Goal: Complete application form: Complete application form

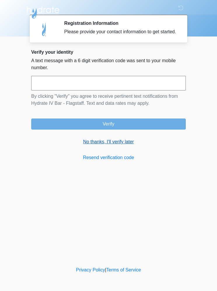
click at [101, 146] on link "No thanks, I'll verify later" at bounding box center [108, 142] width 155 height 7
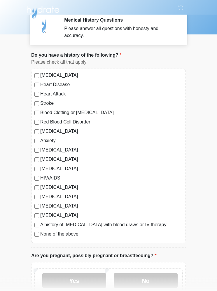
scroll to position [3, 0]
click at [41, 235] on label "None of the above" at bounding box center [111, 234] width 143 height 7
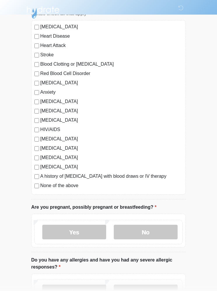
scroll to position [52, 0]
click at [136, 232] on label "No" at bounding box center [146, 232] width 64 height 15
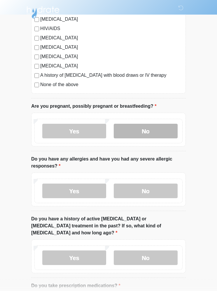
scroll to position [162, 0]
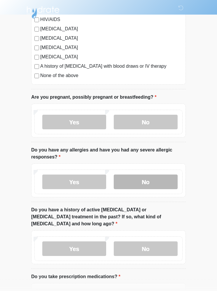
click at [134, 181] on label "No" at bounding box center [146, 182] width 64 height 15
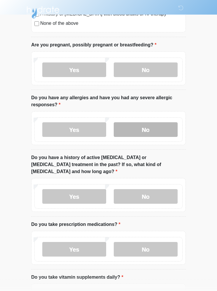
scroll to position [218, 0]
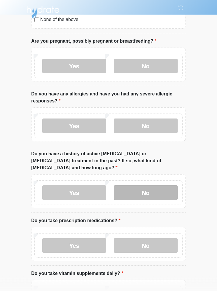
click at [164, 186] on label "No" at bounding box center [146, 193] width 64 height 15
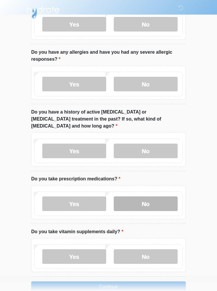
click at [150, 200] on label "No" at bounding box center [146, 204] width 64 height 15
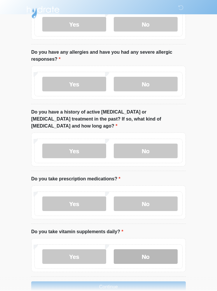
click at [140, 250] on label "No" at bounding box center [146, 257] width 64 height 15
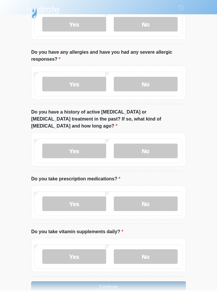
click at [63, 282] on button "Continue" at bounding box center [108, 287] width 155 height 11
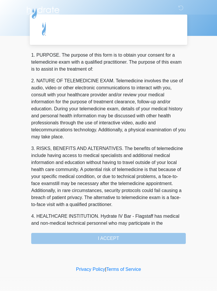
scroll to position [0, 0]
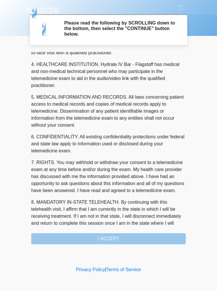
click at [60, 237] on div "1. PURPOSE. The purpose of this form is to obtain your consent for a telemedici…" at bounding box center [108, 148] width 155 height 193
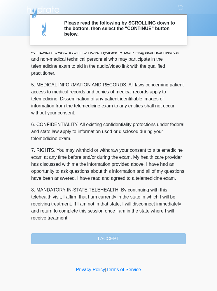
scroll to position [171, 0]
click at [74, 238] on div "1. PURPOSE. The purpose of this form is to obtain your consent for a telemedici…" at bounding box center [108, 148] width 155 height 193
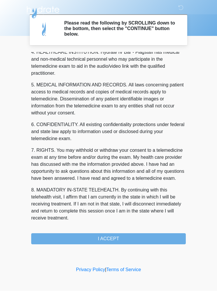
click at [75, 237] on button "I ACCEPT" at bounding box center [108, 239] width 155 height 11
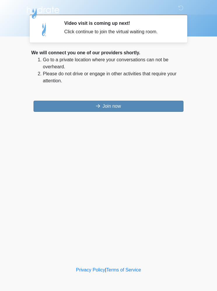
click at [152, 105] on button "Join now" at bounding box center [109, 106] width 150 height 11
